Goal: Information Seeking & Learning: Learn about a topic

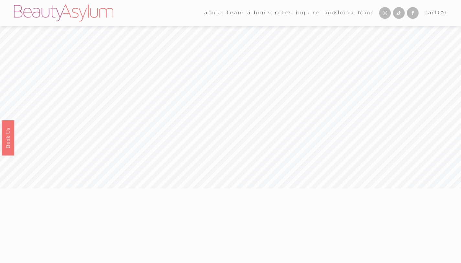
click at [275, 12] on link "Rates" at bounding box center [283, 13] width 17 height 10
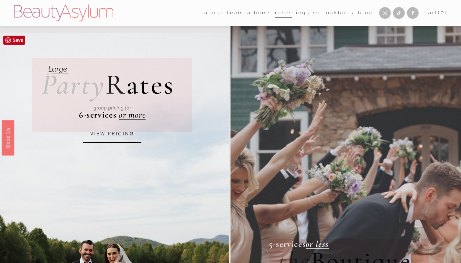
click at [121, 136] on link "VIEW PRICING" at bounding box center [112, 133] width 58 height 17
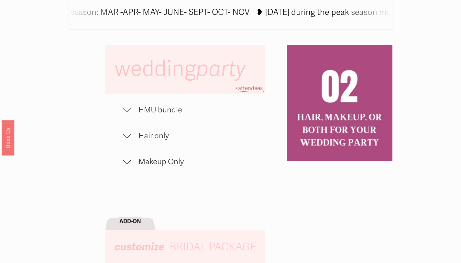
scroll to position [391, 0]
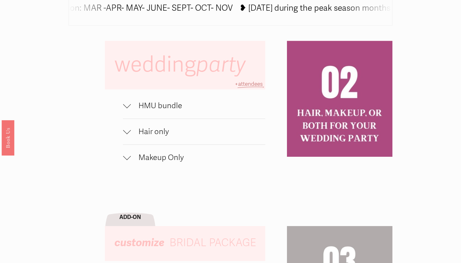
click at [124, 109] on div at bounding box center [127, 106] width 8 height 8
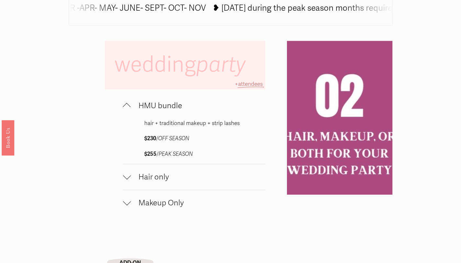
click at [124, 110] on div at bounding box center [127, 107] width 8 height 8
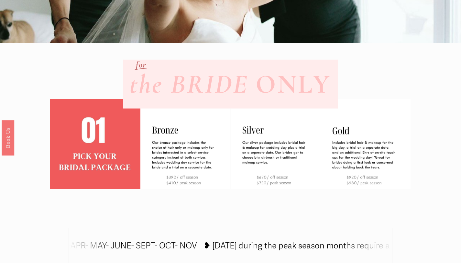
scroll to position [59, 0]
